Goal: Task Accomplishment & Management: Manage account settings

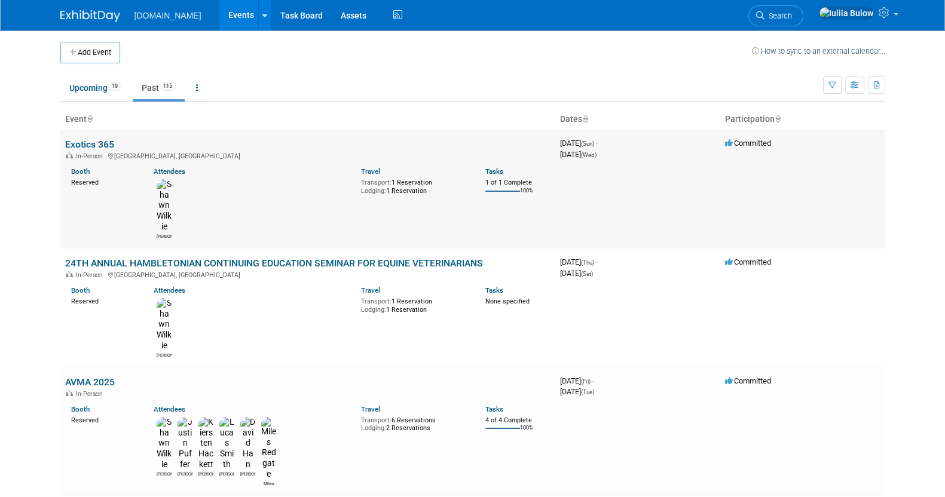
click at [99, 142] on link "Exotics 365" at bounding box center [89, 144] width 49 height 11
click at [87, 91] on link "Upcoming 19" at bounding box center [95, 87] width 70 height 23
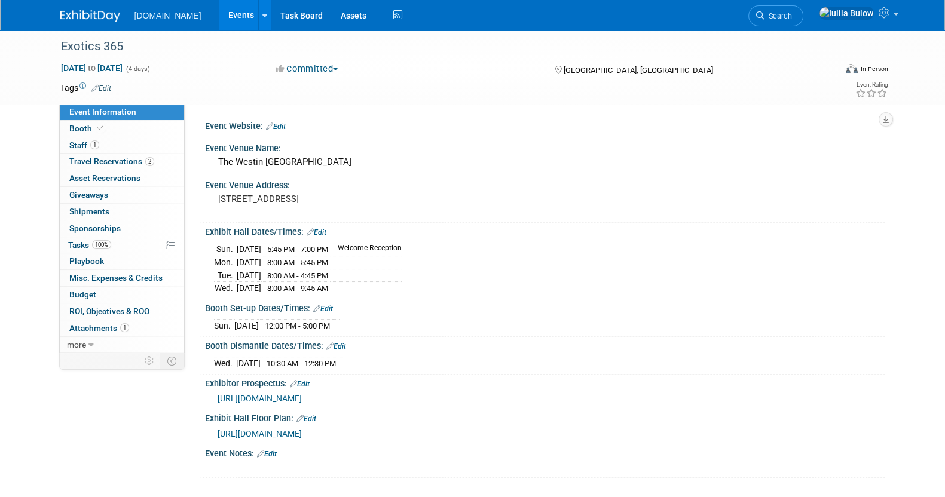
click at [274, 450] on link "Edit" at bounding box center [267, 454] width 20 height 8
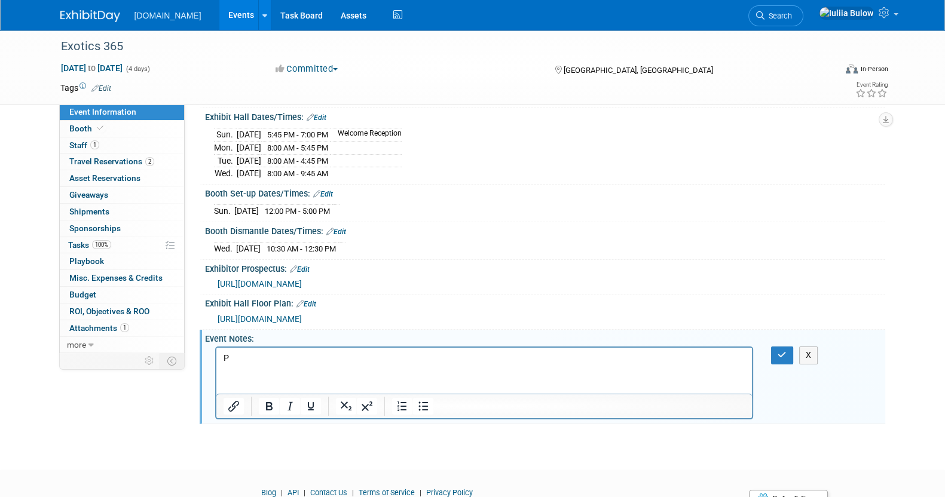
scroll to position [113, 0]
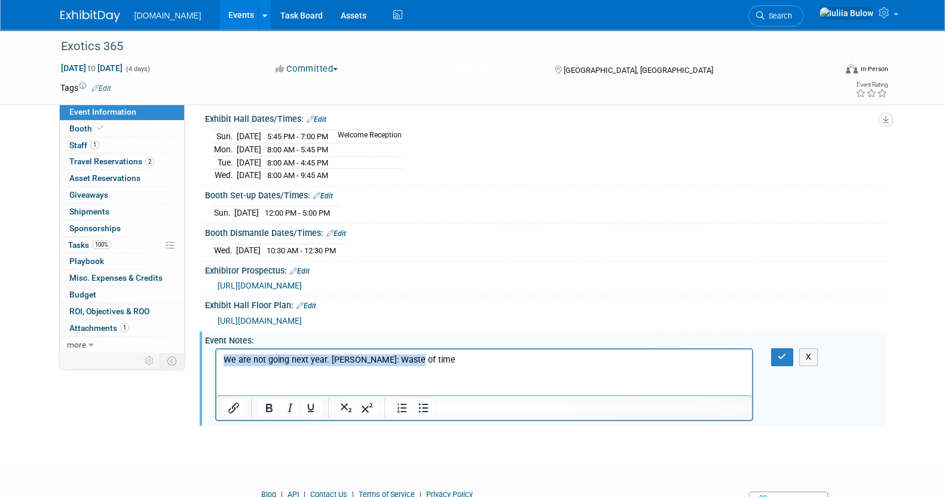
drag, startPoint x: 421, startPoint y: 363, endPoint x: 210, endPoint y: 363, distance: 211.6
click at [216, 363] on html "We are not going next year. Shawn: Waste of time" at bounding box center [484, 358] width 536 height 17
click at [269, 405] on icon "Bold" at bounding box center [268, 408] width 7 height 8
click at [774, 351] on button "button" at bounding box center [782, 356] width 22 height 17
